Goal: Information Seeking & Learning: Understand process/instructions

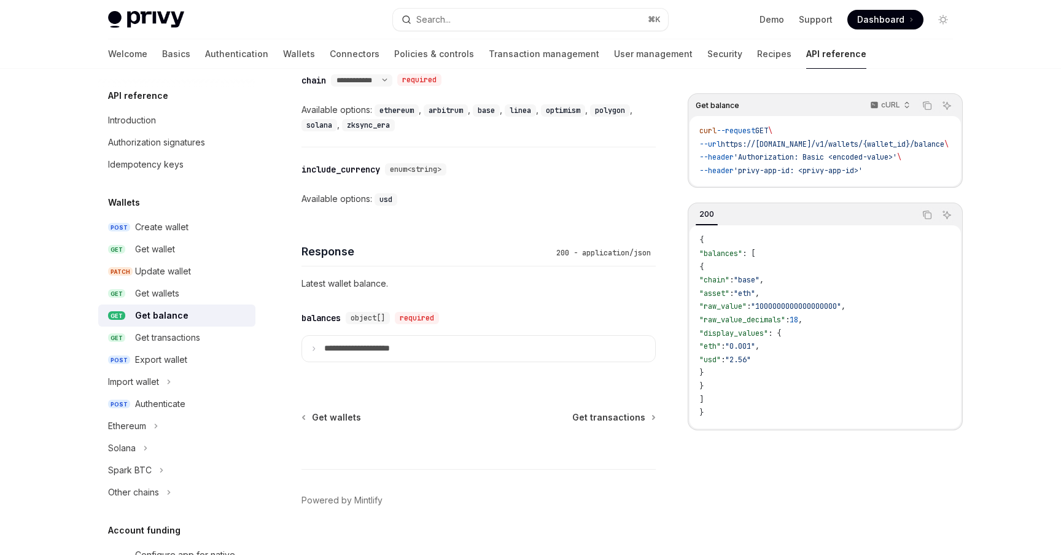
scroll to position [646, 0]
click at [166, 291] on div "Get wallets" at bounding box center [157, 293] width 44 height 15
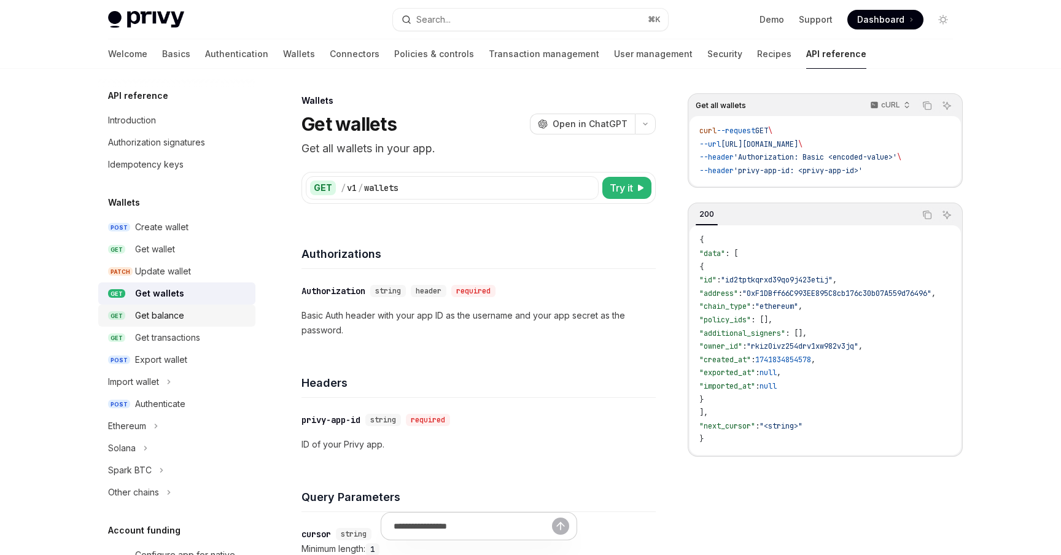
click at [175, 315] on div "Get balance" at bounding box center [159, 315] width 49 height 15
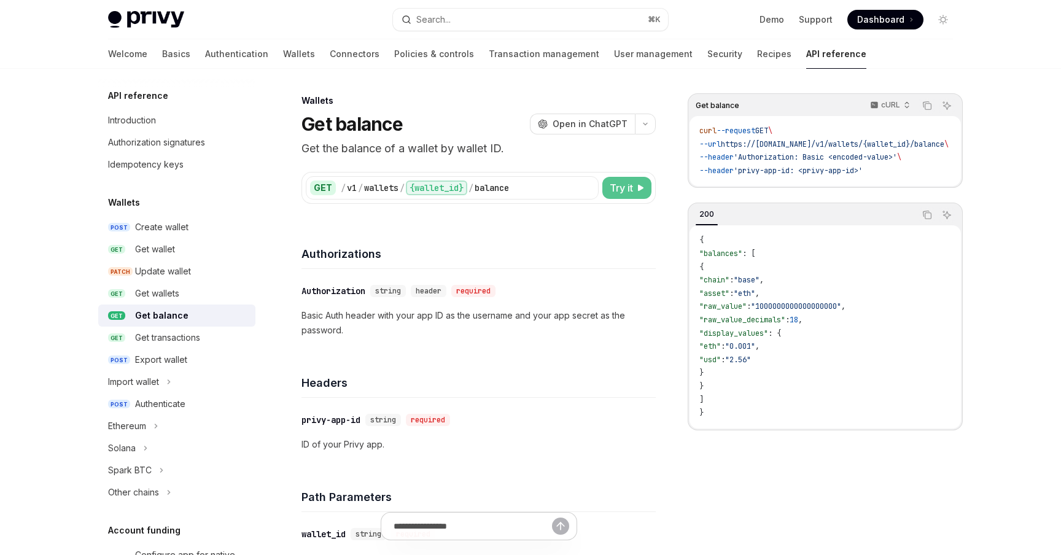
click at [626, 189] on span "Try it" at bounding box center [621, 188] width 23 height 15
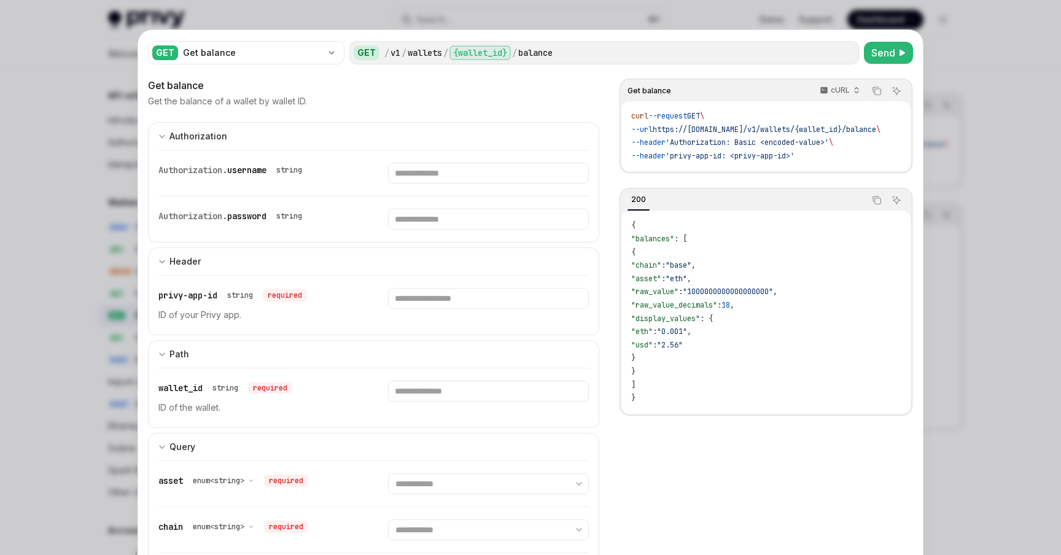
click at [106, 137] on div at bounding box center [530, 277] width 1061 height 555
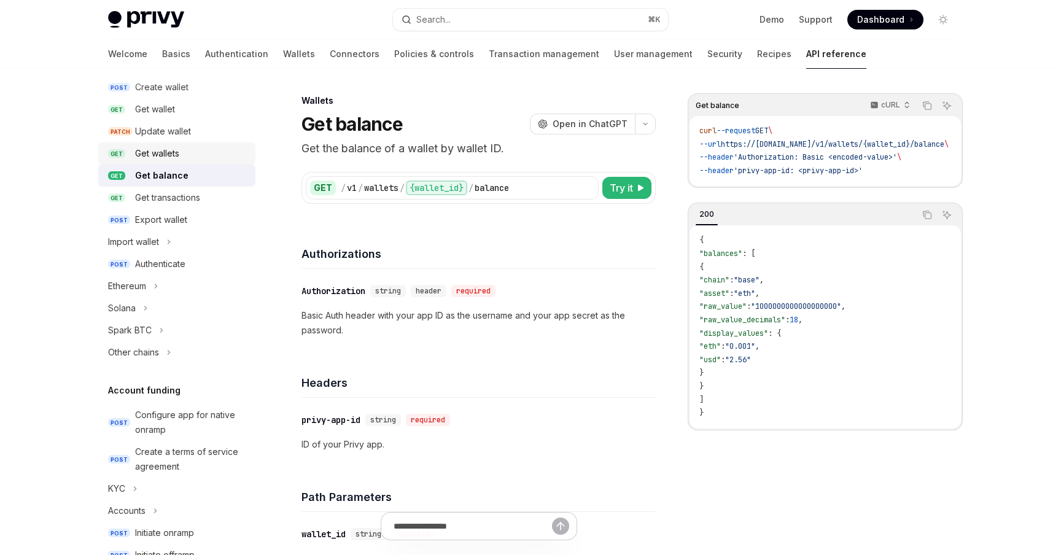
click at [187, 146] on div "Get wallets" at bounding box center [191, 153] width 113 height 15
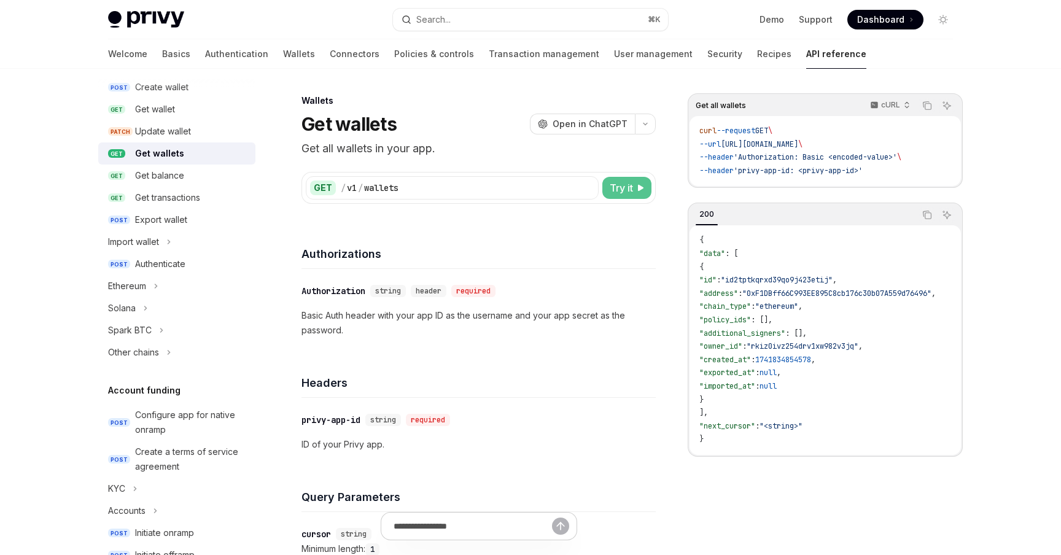
click at [638, 183] on button "Try it" at bounding box center [627, 188] width 49 height 22
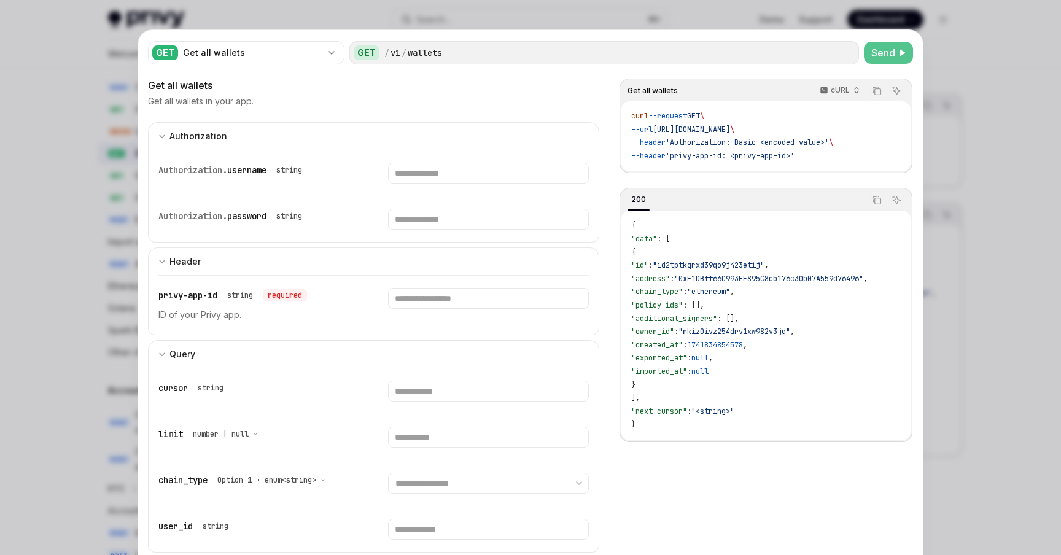
click at [889, 53] on span "Send" at bounding box center [884, 52] width 24 height 15
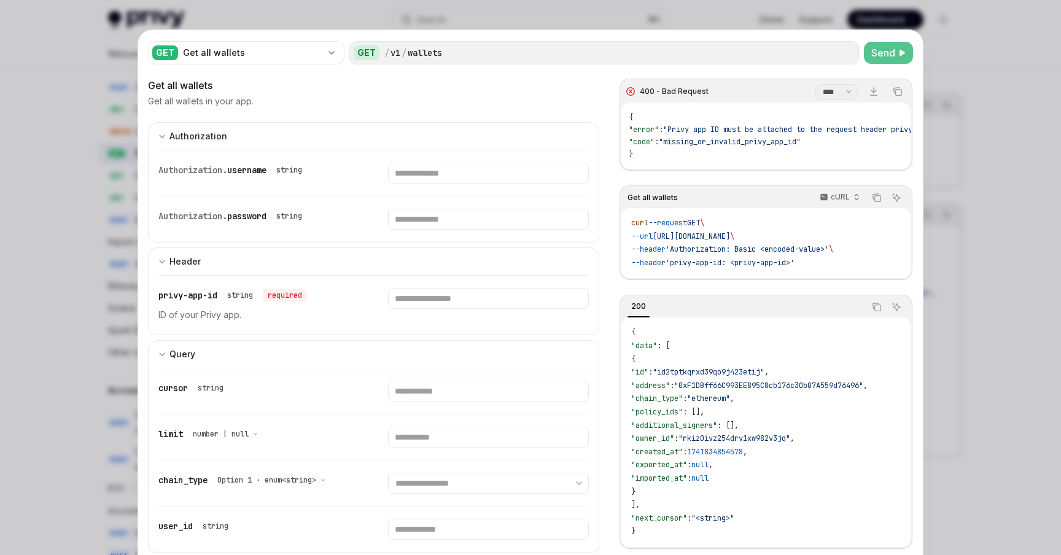
click at [51, 196] on div at bounding box center [530, 277] width 1061 height 555
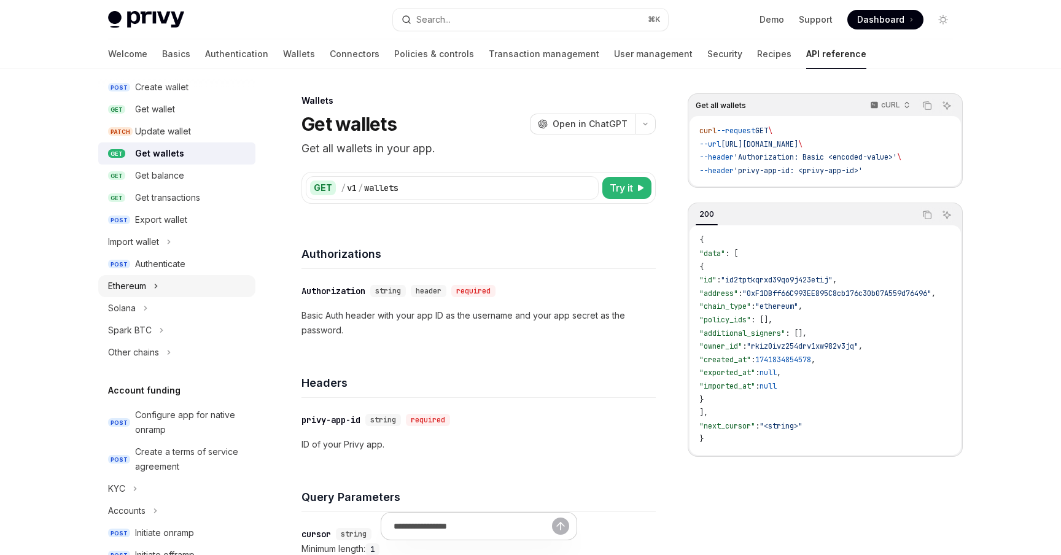
click at [145, 284] on div "Ethereum" at bounding box center [127, 286] width 38 height 15
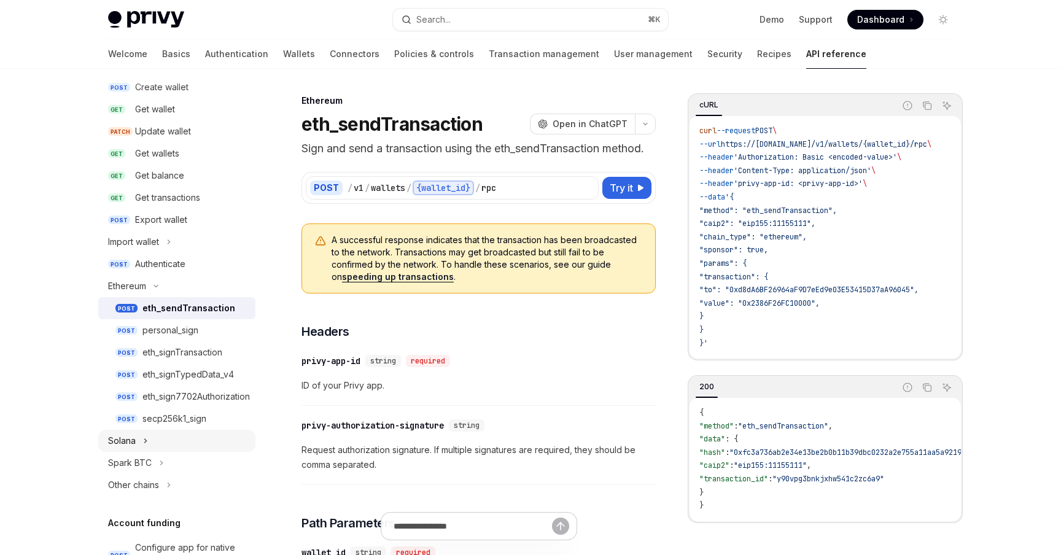
click at [158, 434] on button "Solana" at bounding box center [176, 441] width 157 height 22
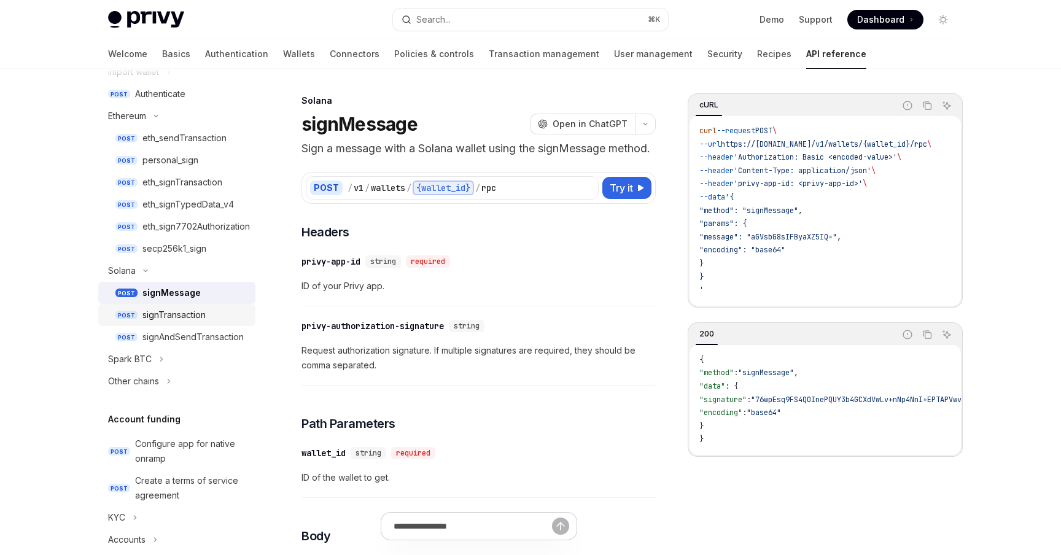
scroll to position [319, 0]
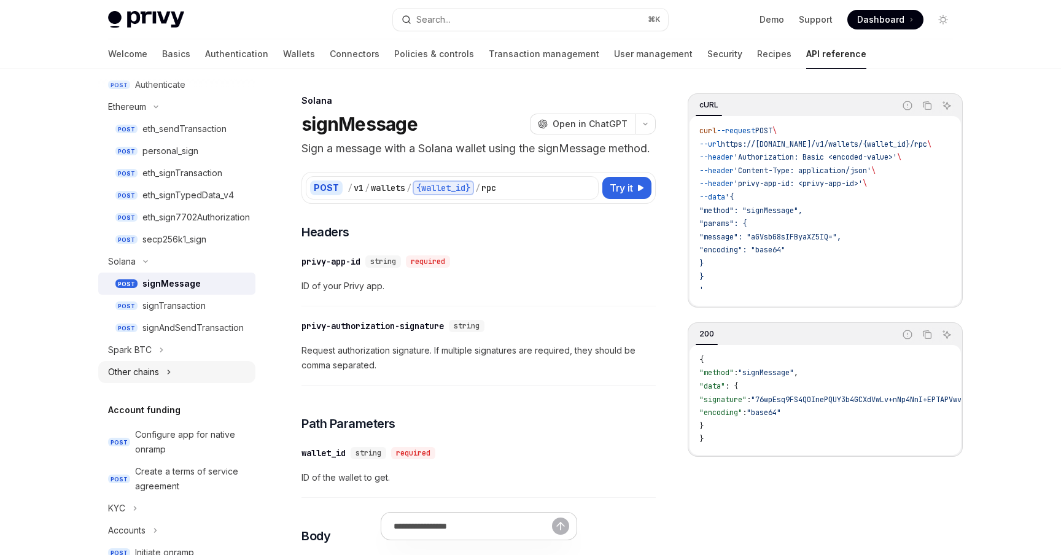
click at [169, 373] on icon "Toggle Other chains section" at bounding box center [169, 372] width 2 height 4
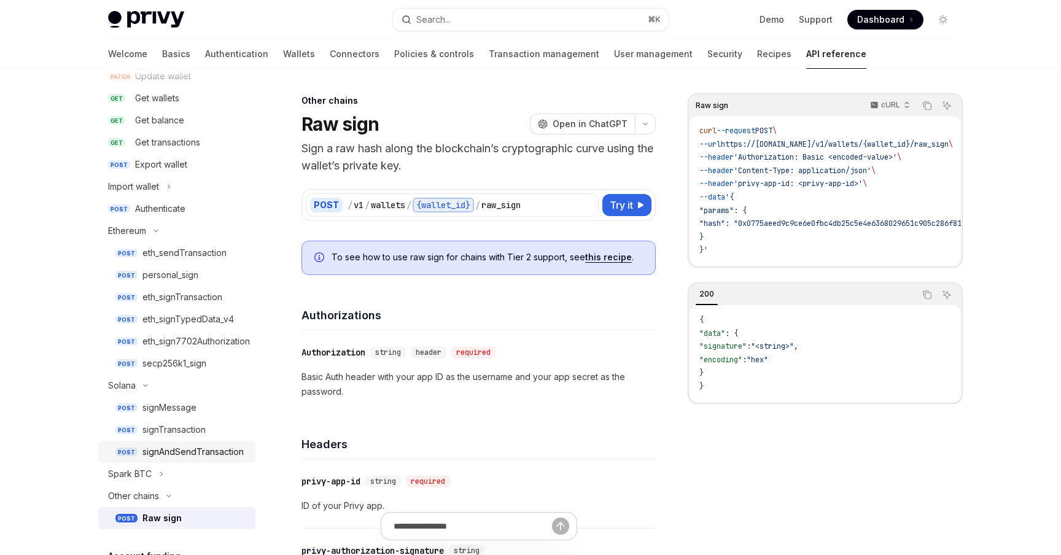
scroll to position [181, 0]
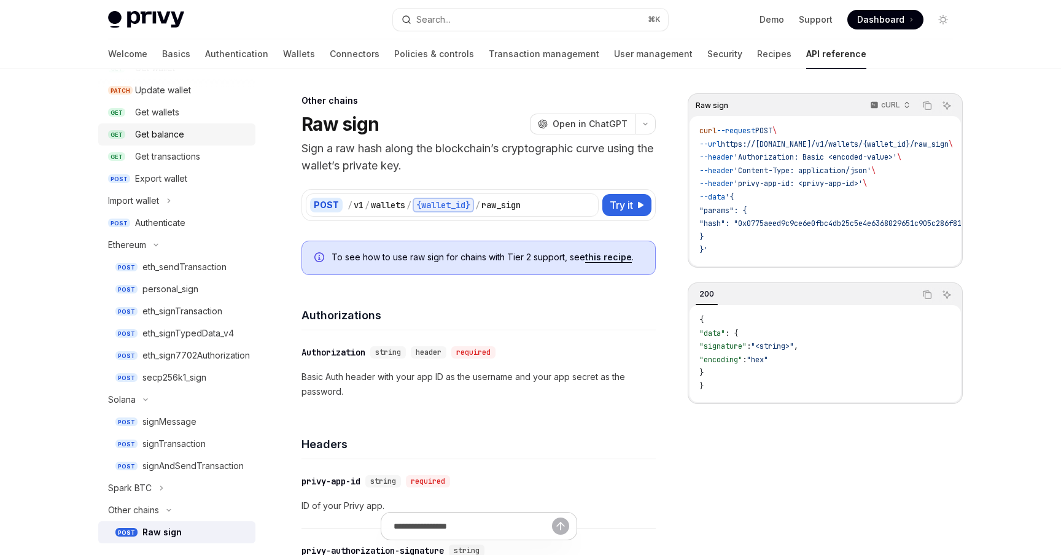
click at [160, 135] on div "Get balance" at bounding box center [159, 134] width 49 height 15
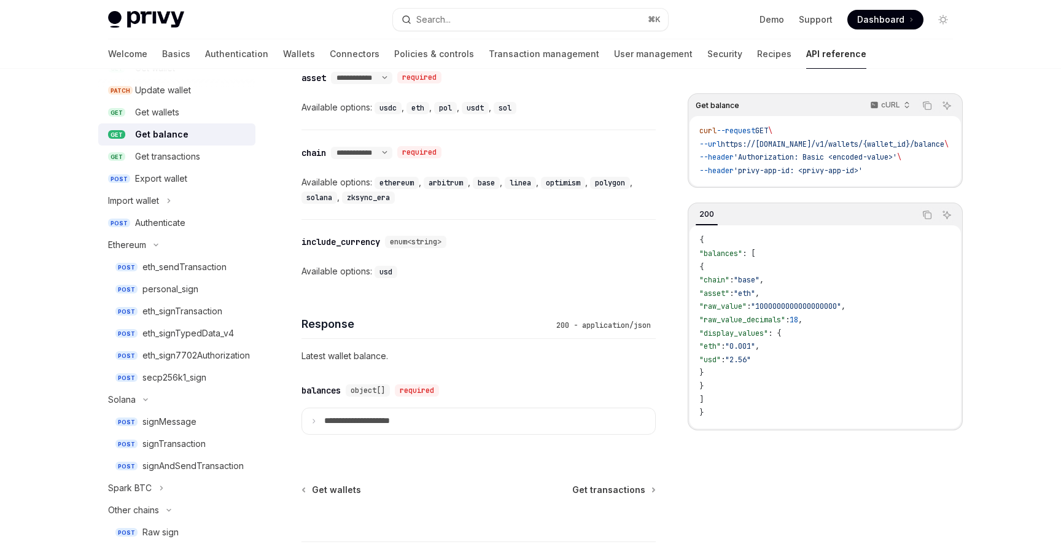
scroll to position [585, 0]
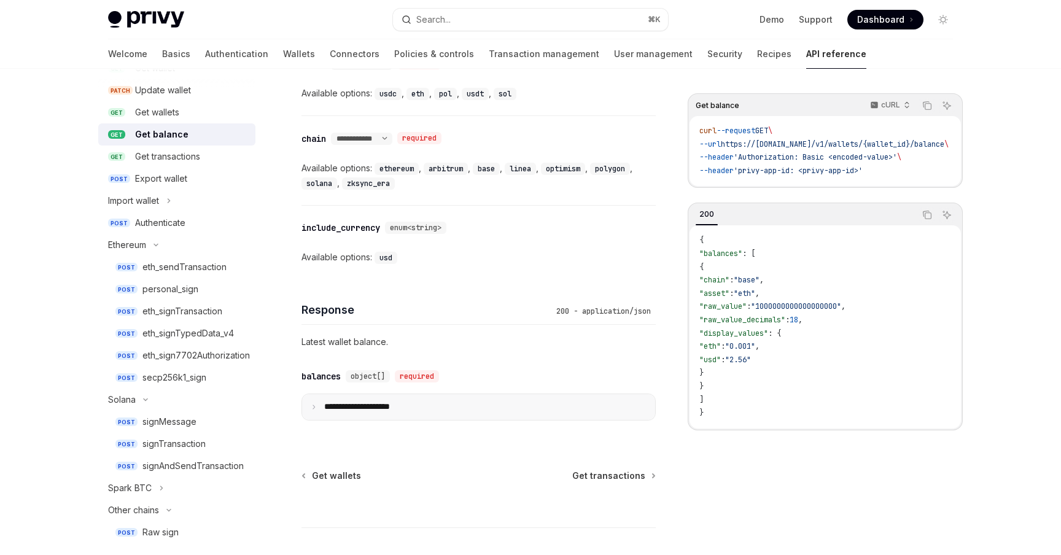
click at [367, 404] on p "**********" at bounding box center [366, 407] width 85 height 11
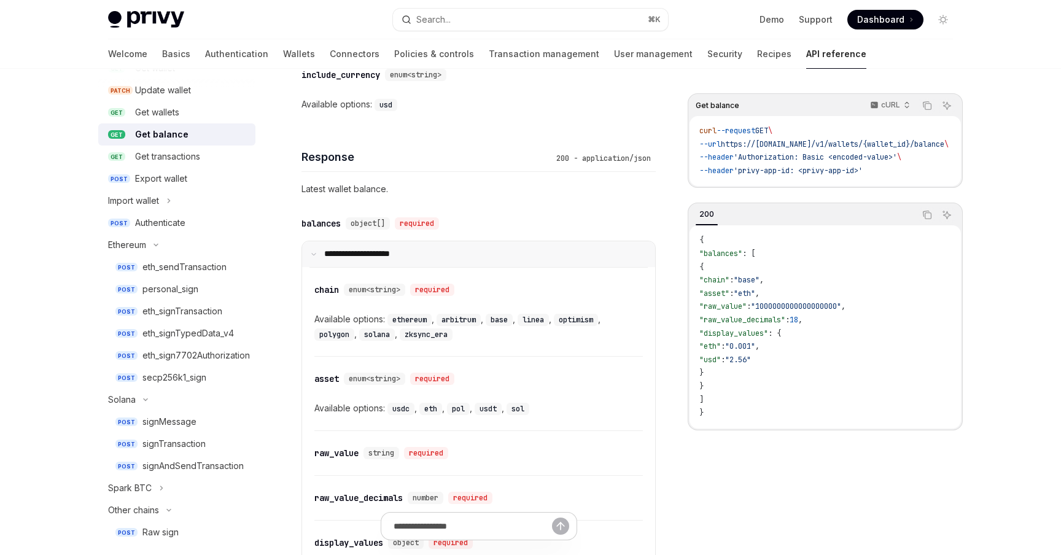
click at [345, 245] on summary "**********" at bounding box center [478, 254] width 353 height 26
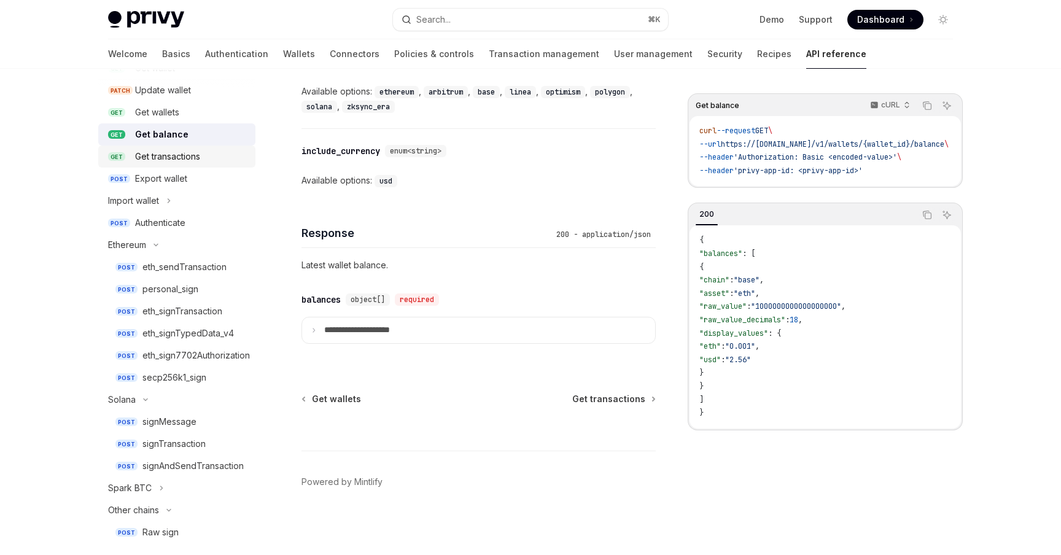
click at [163, 155] on div "Get transactions" at bounding box center [167, 156] width 65 height 15
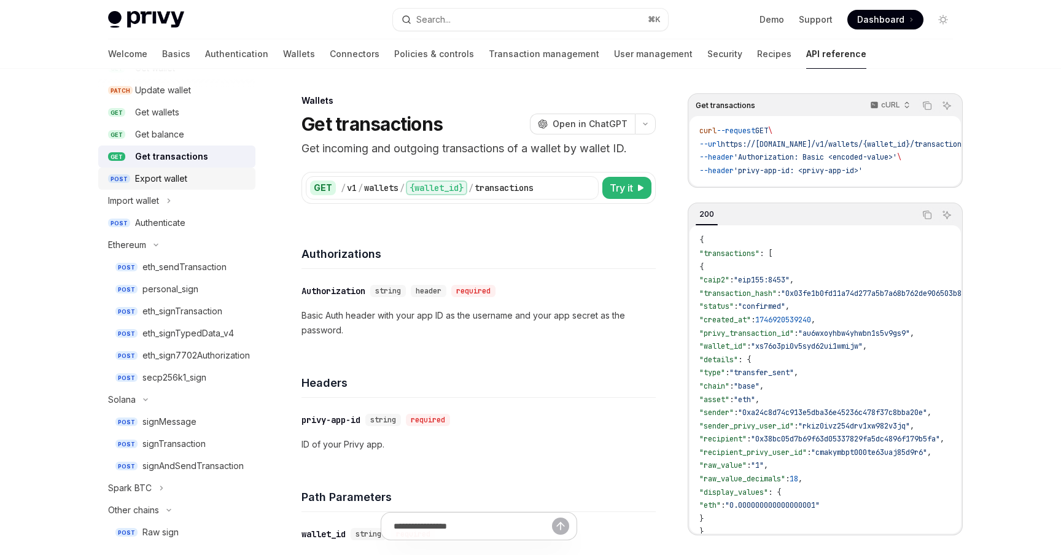
click at [162, 176] on div "Export wallet" at bounding box center [161, 178] width 52 height 15
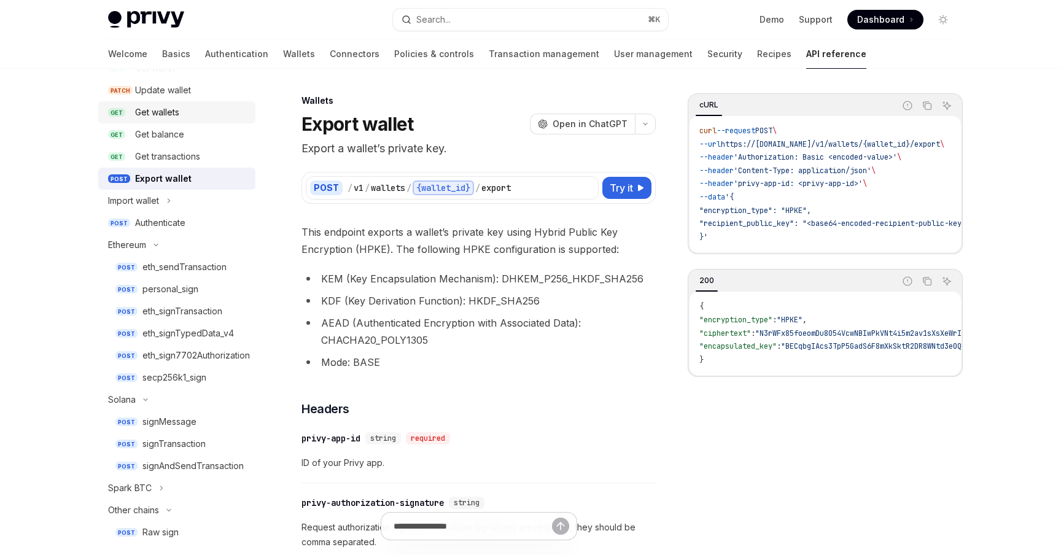
click at [168, 111] on div "Get wallets" at bounding box center [157, 112] width 44 height 15
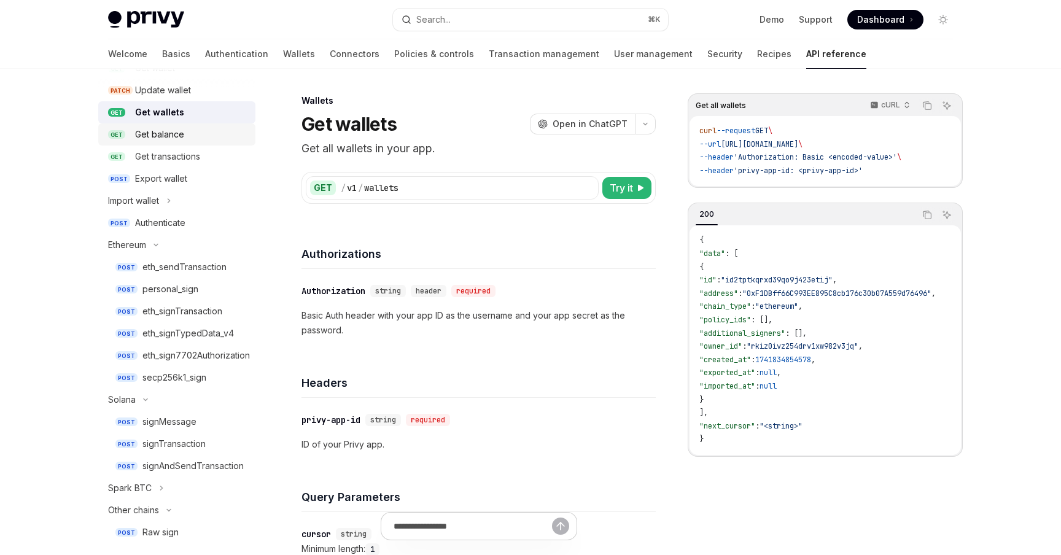
click at [173, 131] on div "Get balance" at bounding box center [159, 134] width 49 height 15
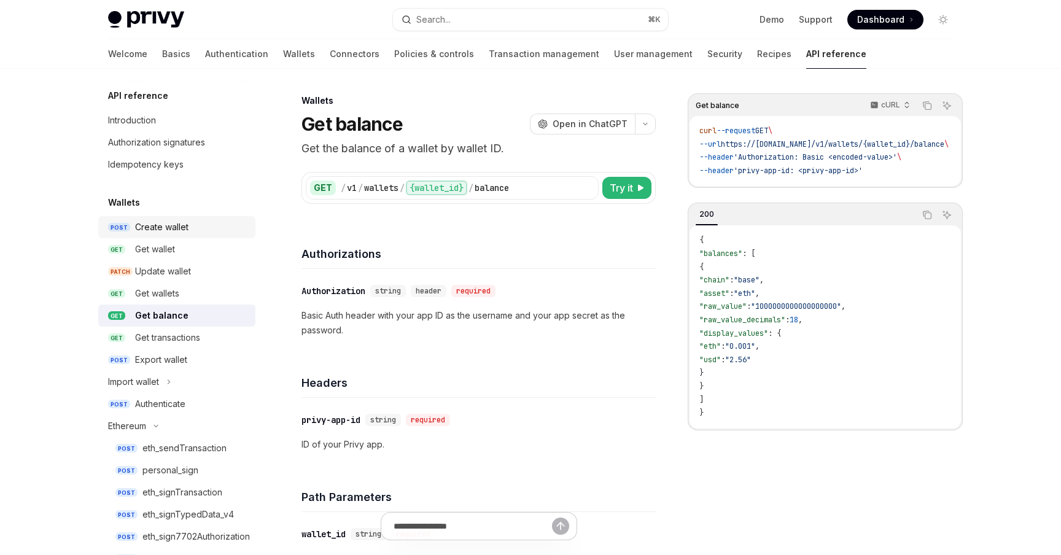
click at [163, 220] on div "Create wallet" at bounding box center [161, 227] width 53 height 15
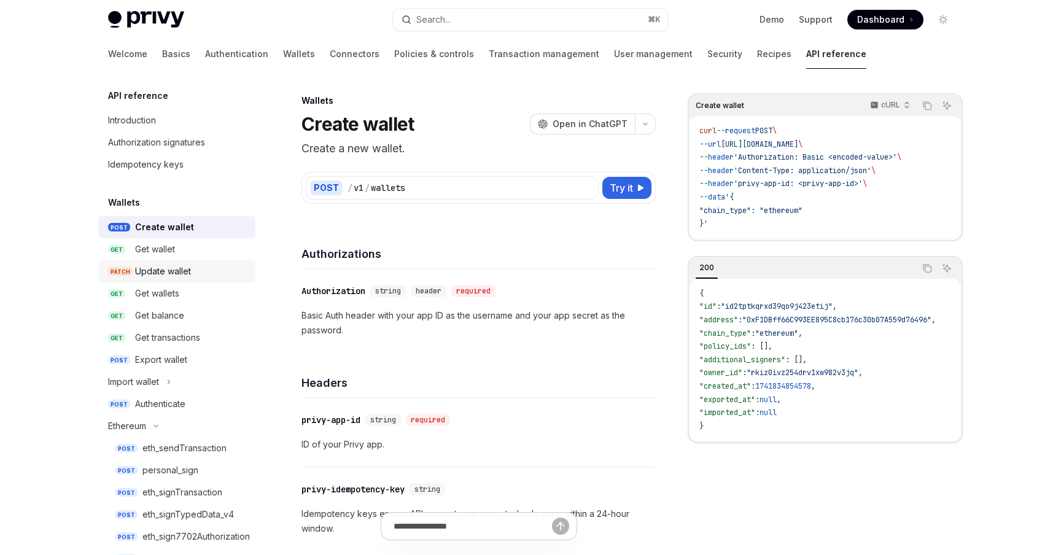
click at [149, 275] on div "Update wallet" at bounding box center [163, 271] width 56 height 15
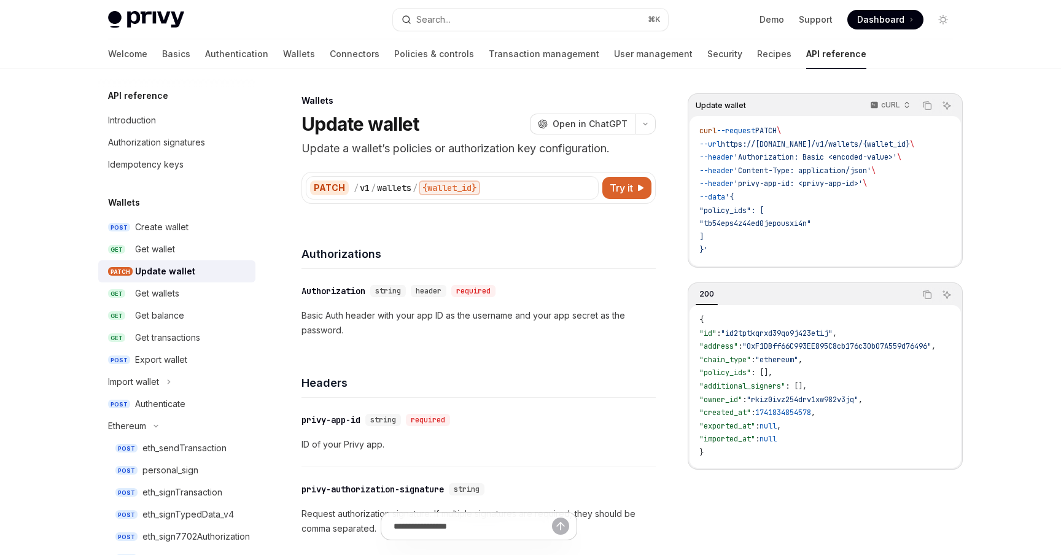
click at [155, 263] on link "PATCH Update wallet" at bounding box center [176, 271] width 157 height 22
click at [163, 242] on div "Get wallet" at bounding box center [155, 249] width 40 height 15
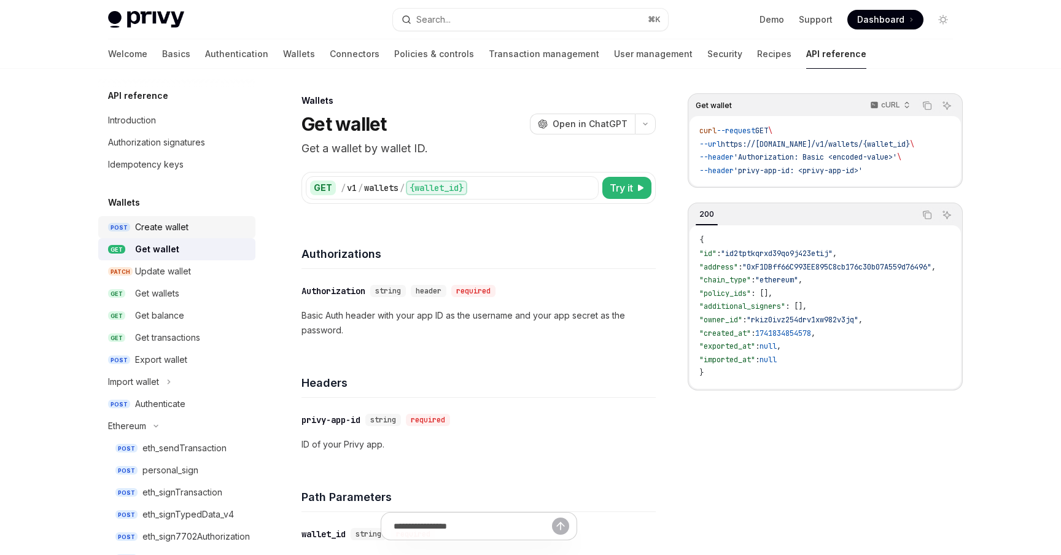
click at [166, 225] on div "Create wallet" at bounding box center [161, 227] width 53 height 15
type textarea "*"
